Goal: Navigation & Orientation: Find specific page/section

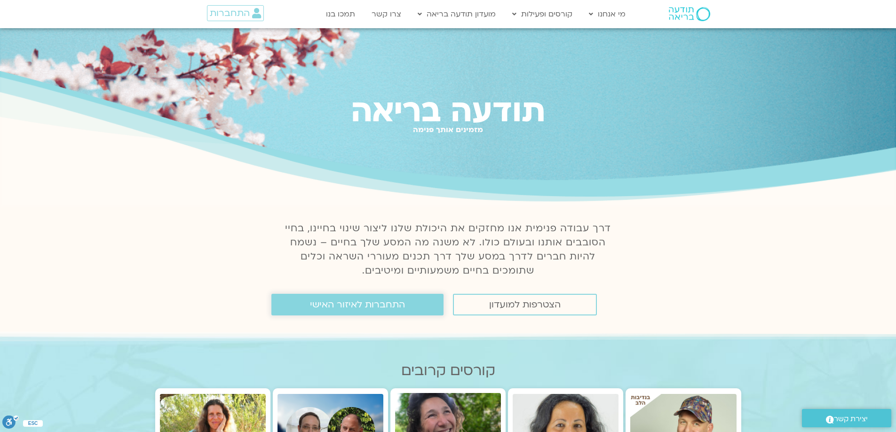
click at [424, 308] on link "התחברות לאיזור האישי" at bounding box center [358, 305] width 172 height 22
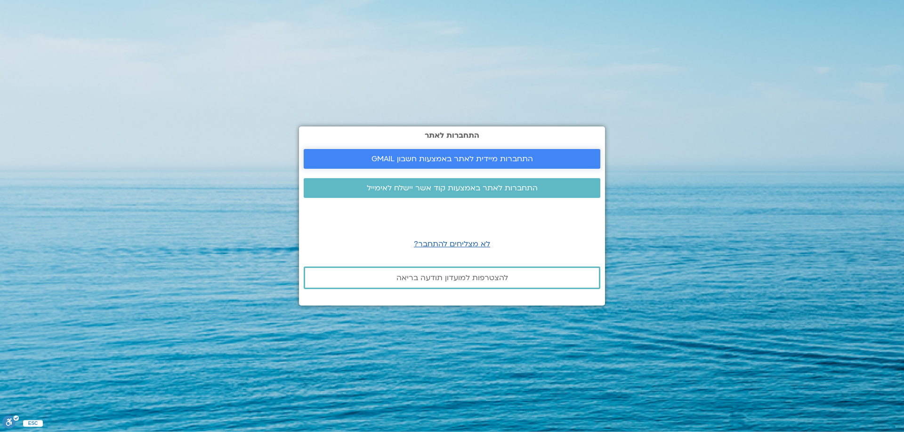
click at [445, 158] on span "התחברות מיידית לאתר באמצעות חשבון GMAIL" at bounding box center [451, 159] width 161 height 8
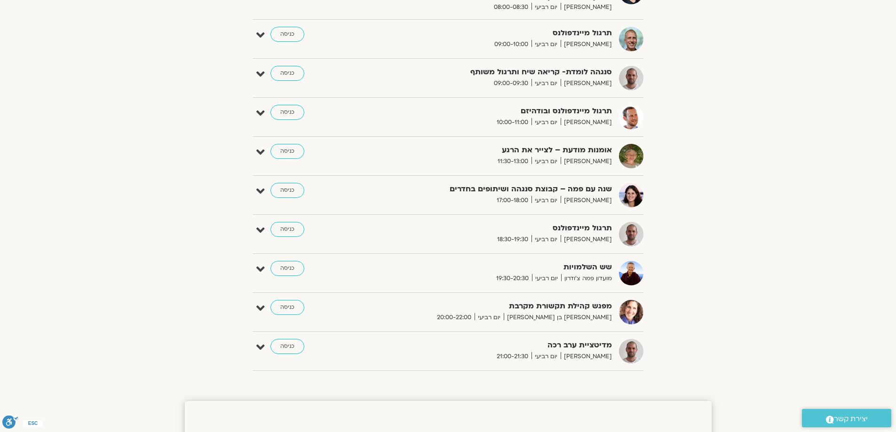
scroll to position [376, 0]
